Goal: Task Accomplishment & Management: Use online tool/utility

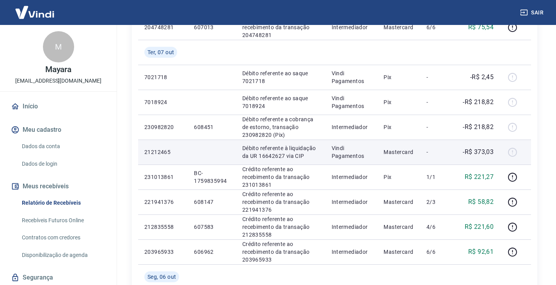
scroll to position [312, 0]
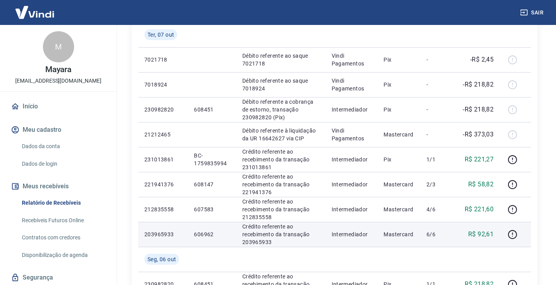
drag, startPoint x: 194, startPoint y: 230, endPoint x: 197, endPoint y: 234, distance: 4.1
click at [195, 232] on p "606962" at bounding box center [211, 234] width 35 height 8
click at [197, 234] on p "606962" at bounding box center [211, 234] width 35 height 8
copy p "606962"
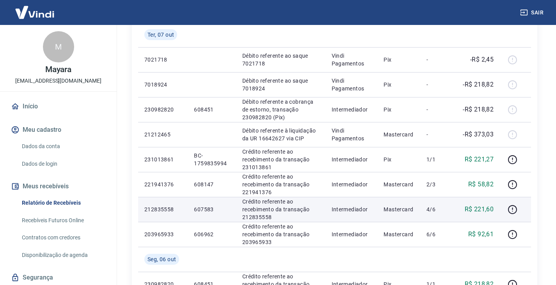
click at [207, 211] on p "607583" at bounding box center [211, 209] width 35 height 8
copy p "607583"
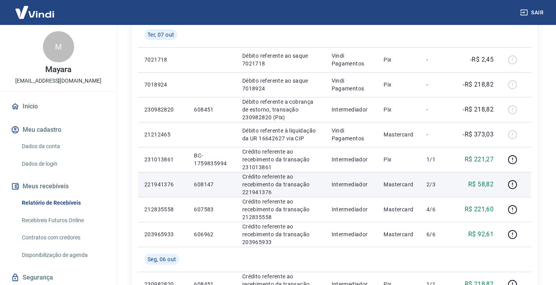
click at [211, 182] on p "608147" at bounding box center [211, 185] width 35 height 8
copy p "608147"
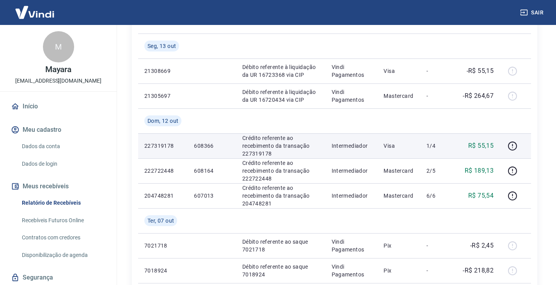
scroll to position [117, 0]
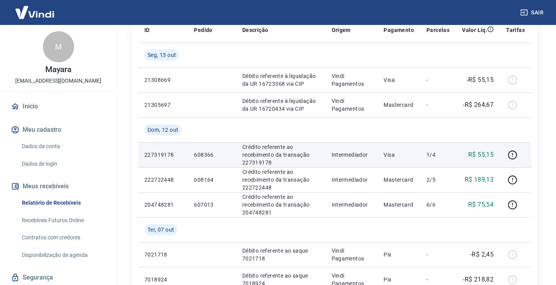
click at [205, 154] on p "608366" at bounding box center [211, 155] width 35 height 8
copy p "608366"
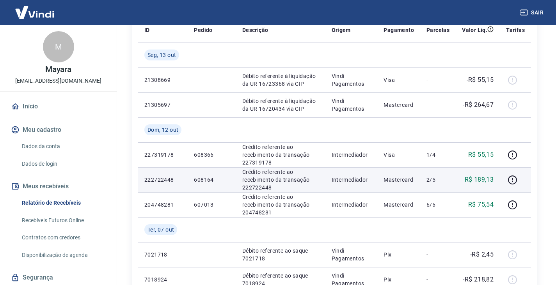
click at [204, 180] on p "608164" at bounding box center [211, 180] width 35 height 8
copy p "608164"
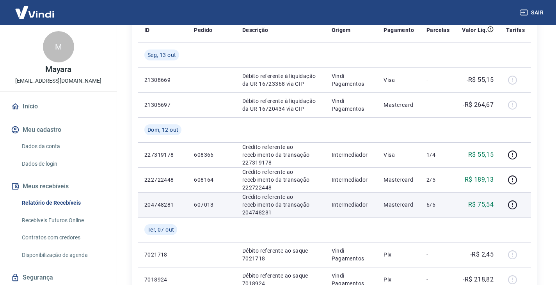
click at [199, 202] on p "607013" at bounding box center [211, 205] width 35 height 8
copy p "607013"
